Goal: Transaction & Acquisition: Purchase product/service

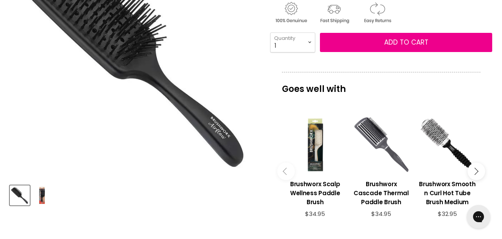
click at [241, 142] on img "Brushworx Air flow Paddle Brush image. Click or Scroll to Zoom." at bounding box center [134, 53] width 248 height 248
click at [42, 197] on img "Product thumbnails" at bounding box center [42, 196] width 18 height 18
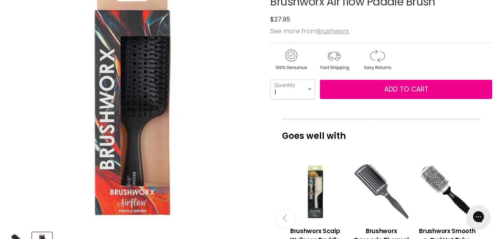
scroll to position [188, 0]
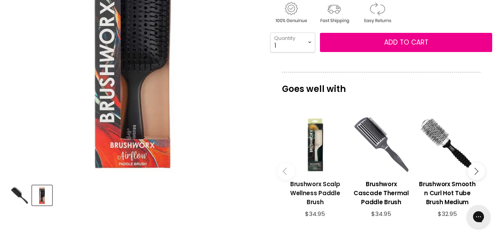
click at [317, 194] on h3 "Brushworx Scalp Wellness Paddle Brush" at bounding box center [315, 193] width 58 height 27
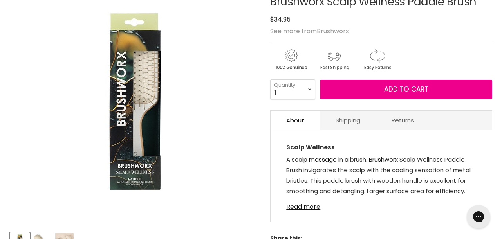
scroll to position [188, 0]
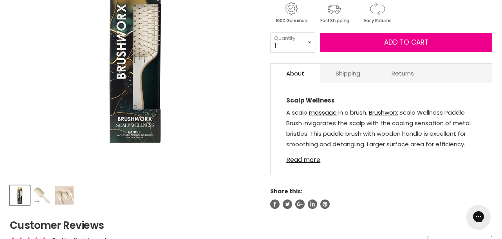
click at [45, 197] on img "Product thumbnails" at bounding box center [42, 196] width 18 height 18
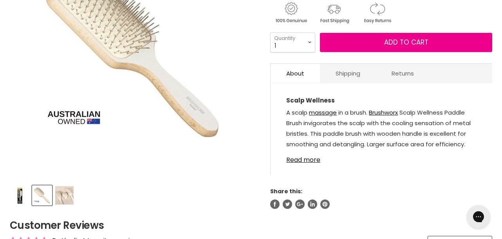
click at [69, 200] on img "Product thumbnails" at bounding box center [64, 196] width 18 height 18
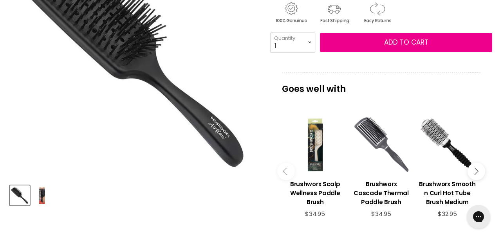
scroll to position [235, 0]
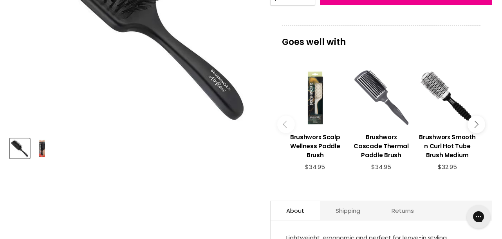
click at [42, 149] on img "Product thumbnails" at bounding box center [42, 148] width 18 height 18
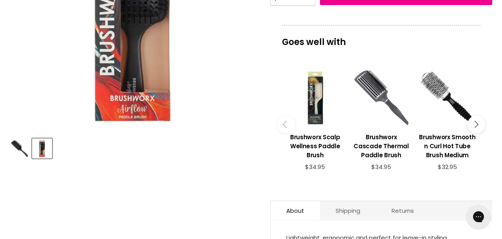
click at [24, 151] on img "Product thumbnails" at bounding box center [20, 148] width 18 height 18
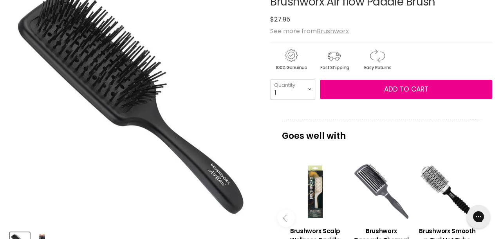
scroll to position [188, 0]
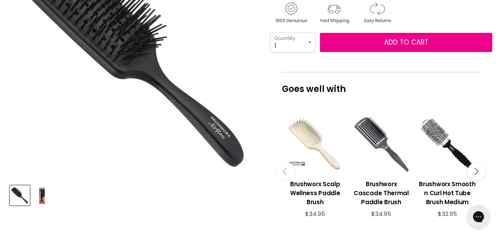
click at [314, 156] on div "View product:Brushworx Scalp Wellness Paddle Brush" at bounding box center [315, 145] width 58 height 58
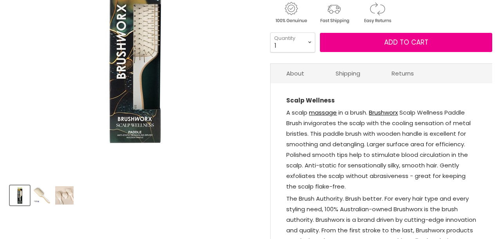
scroll to position [188, 0]
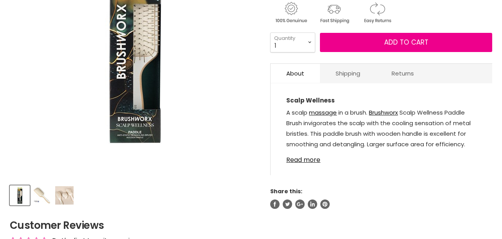
click at [44, 197] on img "Product thumbnails" at bounding box center [42, 196] width 18 height 18
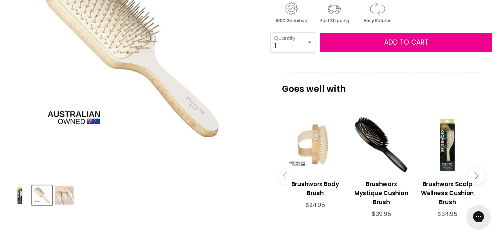
scroll to position [0, 0]
click at [63, 199] on img "Product thumbnails" at bounding box center [64, 196] width 18 height 18
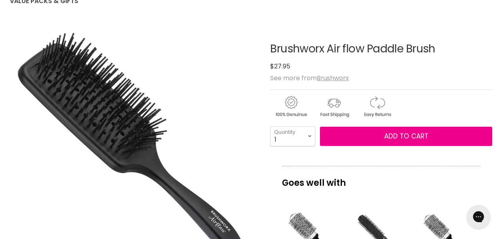
scroll to position [47, 0]
